Goal: Task Accomplishment & Management: Use online tool/utility

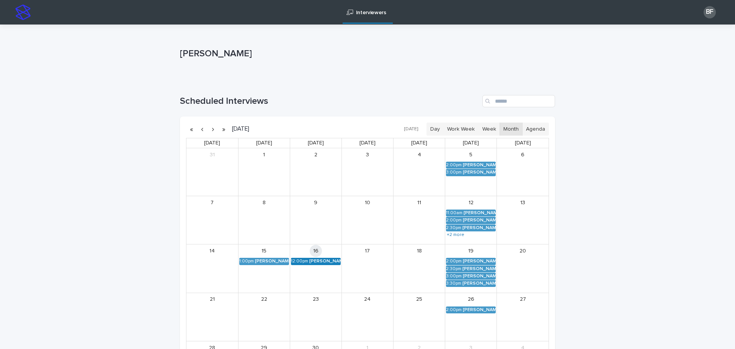
click at [312, 263] on div "[PERSON_NAME] (Round 2)" at bounding box center [324, 260] width 31 height 5
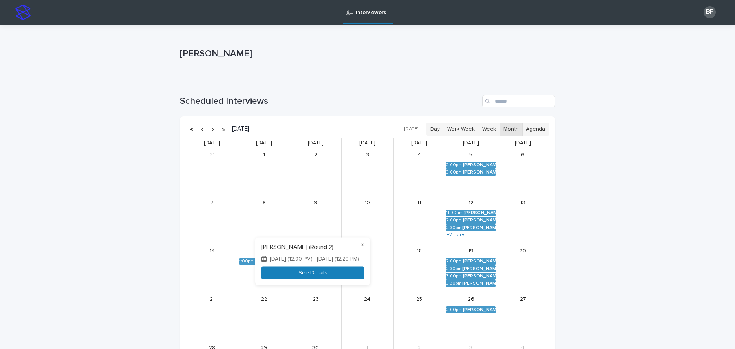
click at [292, 271] on button "See Details" at bounding box center [312, 272] width 103 height 13
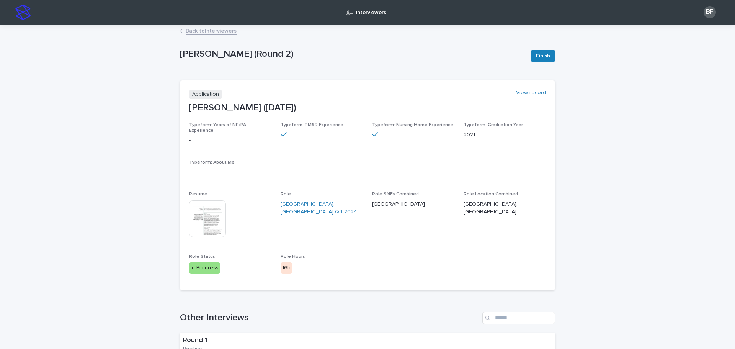
click at [205, 204] on img at bounding box center [207, 218] width 37 height 37
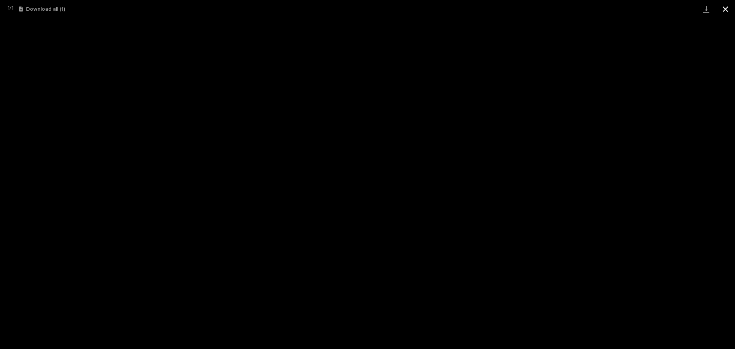
click at [722, 7] on button "Close gallery" at bounding box center [724, 9] width 19 height 18
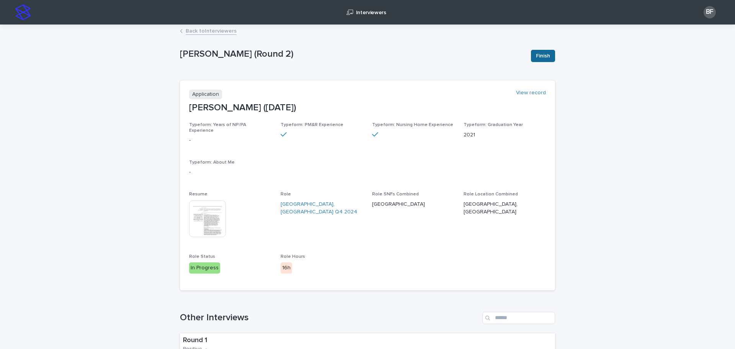
click at [544, 57] on span "Finish" at bounding box center [543, 56] width 14 height 8
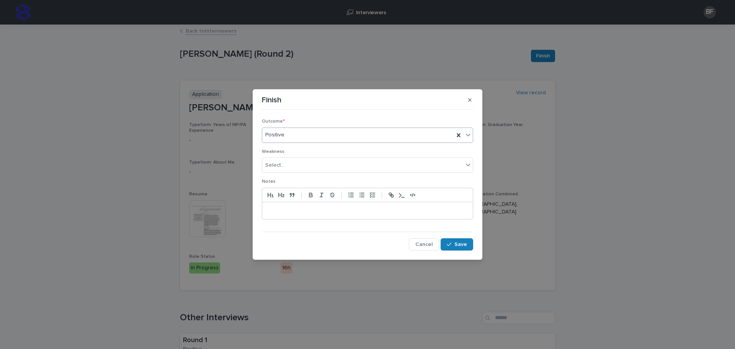
click at [281, 140] on div "Positive" at bounding box center [358, 135] width 192 height 13
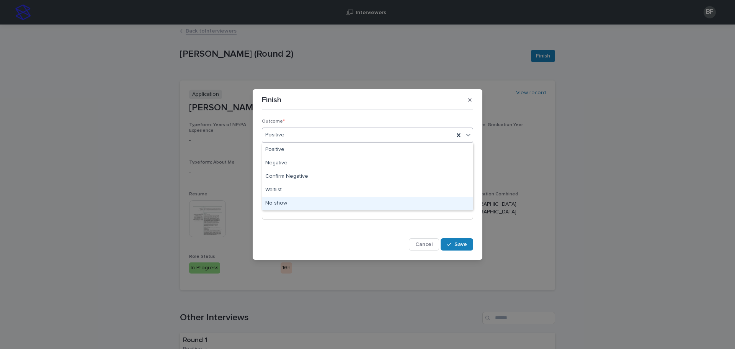
click at [289, 200] on div "No show" at bounding box center [367, 203] width 210 height 13
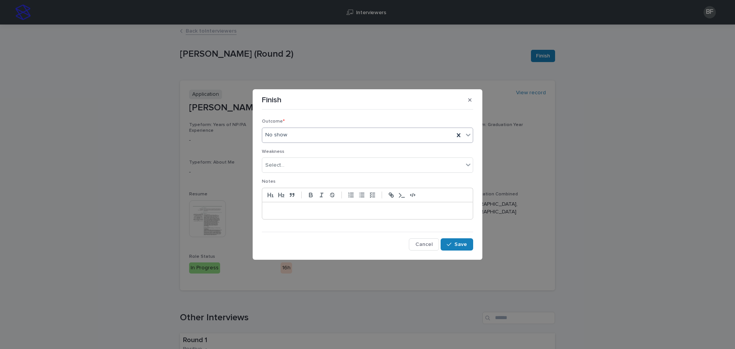
click at [288, 220] on div "Notes" at bounding box center [367, 202] width 211 height 46
click at [289, 211] on p at bounding box center [367, 211] width 199 height 8
click at [456, 245] on span "Save" at bounding box center [460, 243] width 13 height 5
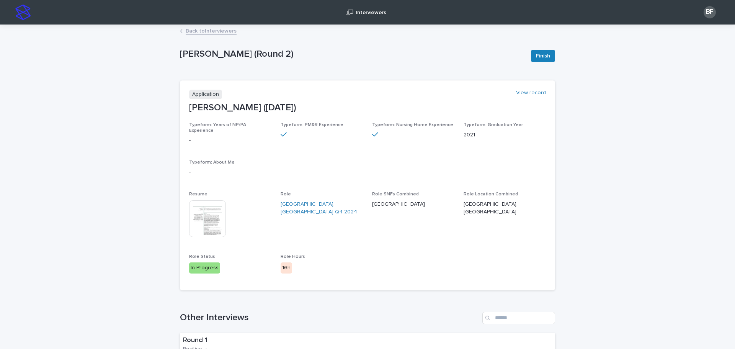
click at [361, 11] on p "Interviewers" at bounding box center [371, 8] width 30 height 16
